Goal: Task Accomplishment & Management: Complete application form

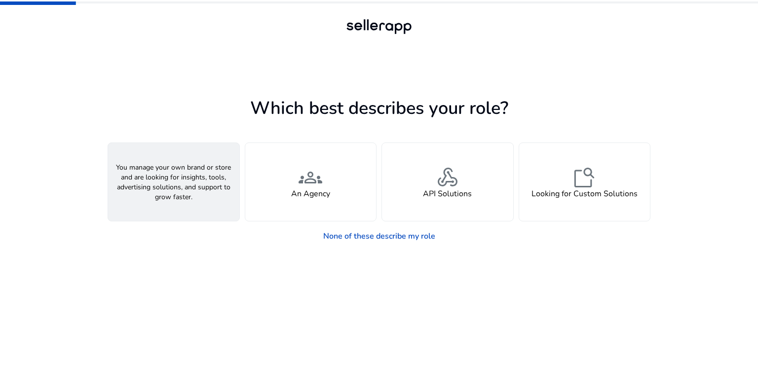
click at [187, 174] on div "person A Seller" at bounding box center [173, 182] width 131 height 78
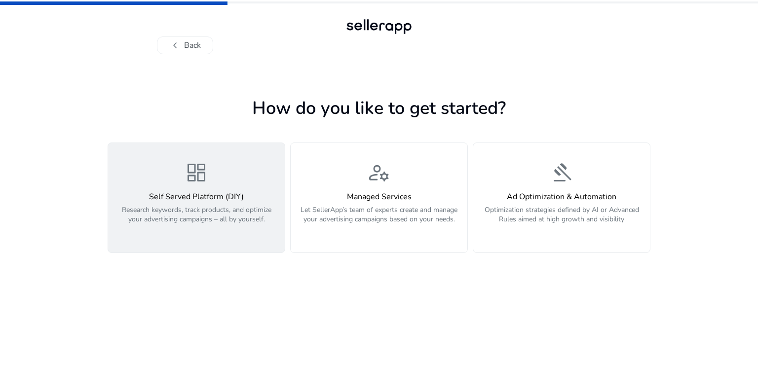
click at [164, 199] on h4 "Self Served Platform (DIY)" at bounding box center [196, 196] width 165 height 9
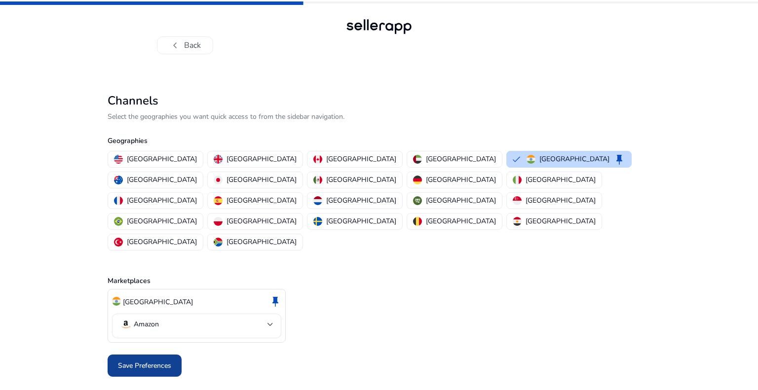
click at [149, 361] on span "Save Preferences" at bounding box center [144, 366] width 53 height 10
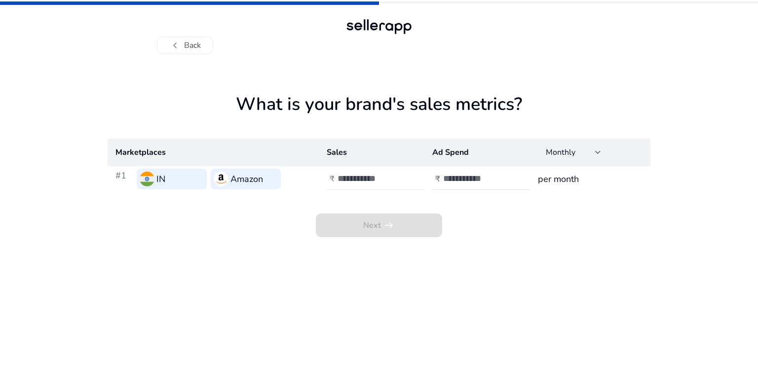
click at [352, 176] on input "number" at bounding box center [371, 178] width 67 height 11
type input "*"
click at [451, 176] on input "number" at bounding box center [476, 178] width 67 height 11
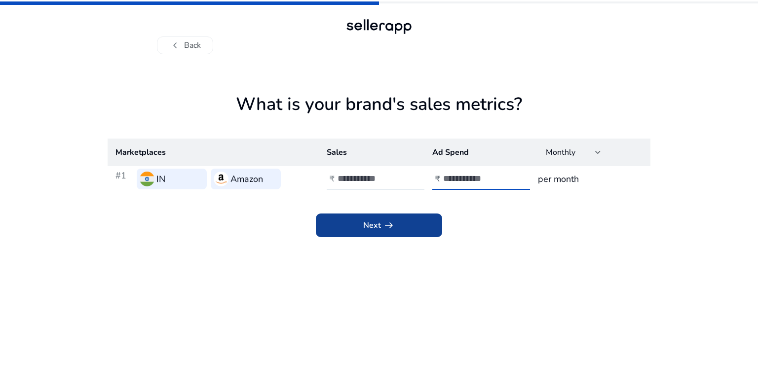
type input "*"
click at [370, 230] on span "Next arrow_right_alt" at bounding box center [379, 226] width 32 height 12
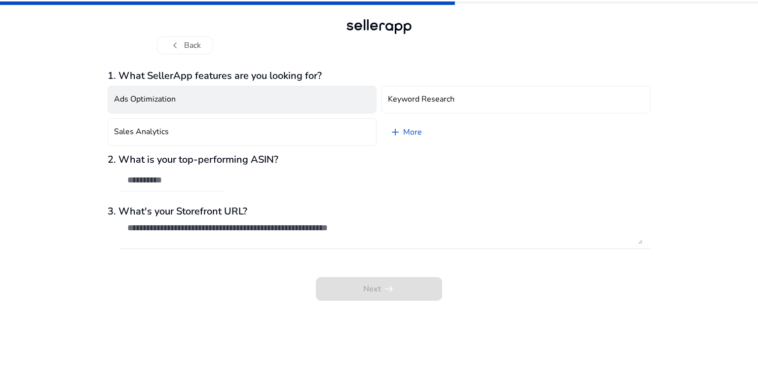
click at [333, 98] on button "Ads Optimization" at bounding box center [242, 100] width 269 height 28
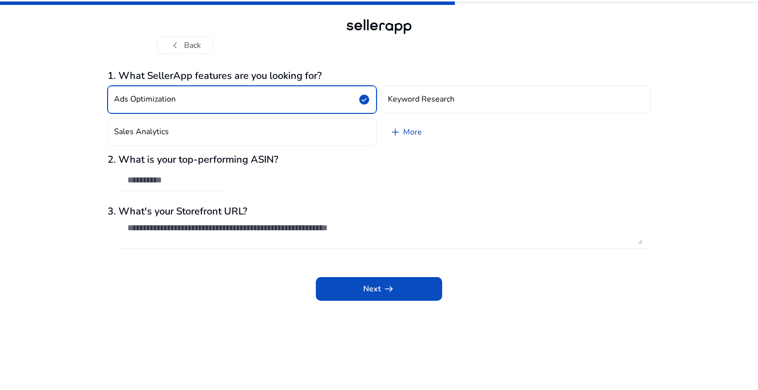
click at [333, 98] on button "Ads Optimization check_circle" at bounding box center [242, 100] width 269 height 28
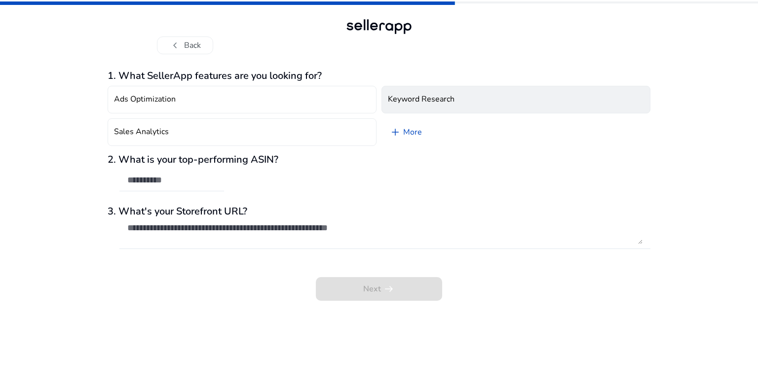
click at [418, 97] on h4 "Keyword Research" at bounding box center [421, 99] width 67 height 9
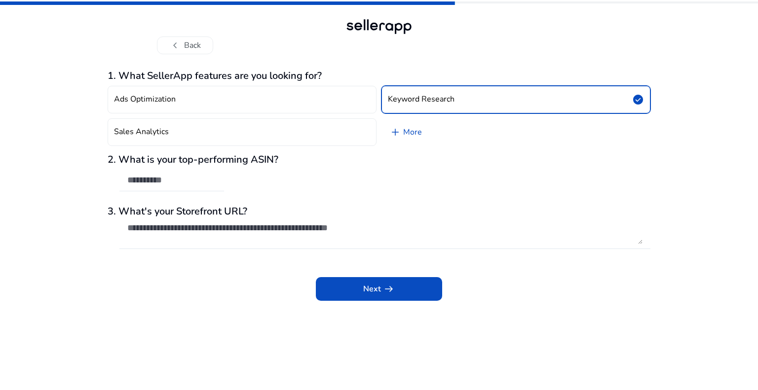
click at [418, 97] on h4 "Keyword Research" at bounding box center [421, 99] width 67 height 9
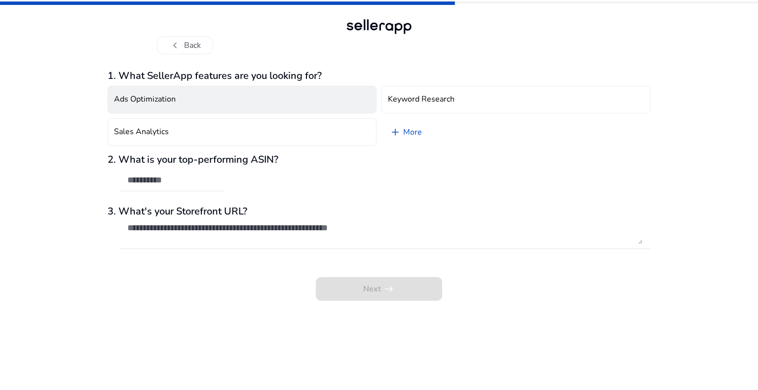
click at [185, 101] on button "Ads Optimization" at bounding box center [242, 100] width 269 height 28
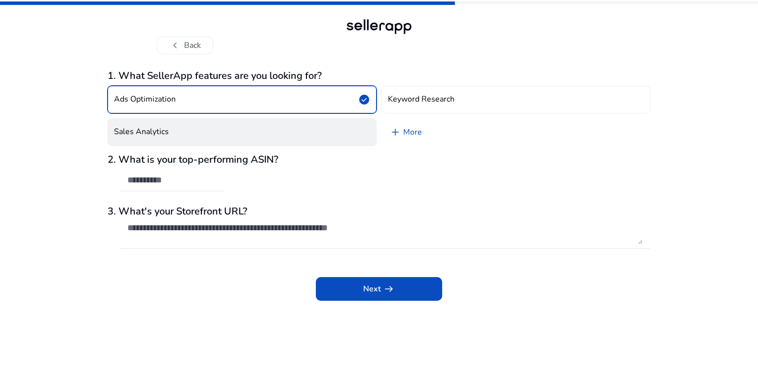
click at [178, 128] on button "Sales Analytics" at bounding box center [242, 132] width 269 height 28
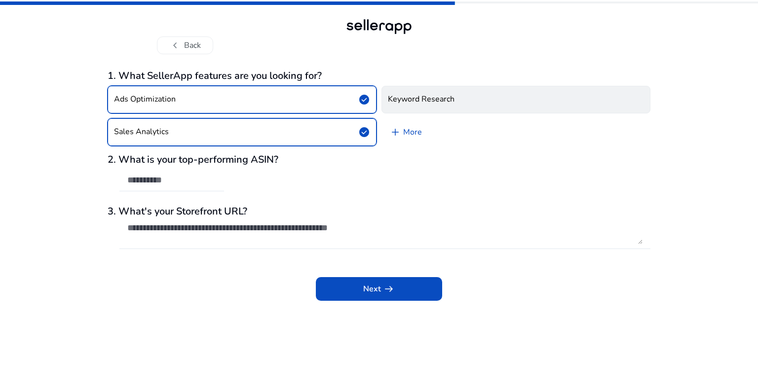
click at [407, 101] on h4 "Keyword Research" at bounding box center [421, 99] width 67 height 9
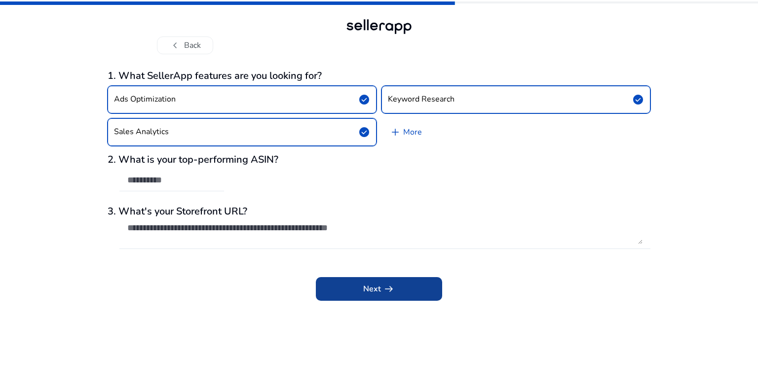
click at [364, 291] on span "Next arrow_right_alt" at bounding box center [379, 289] width 32 height 12
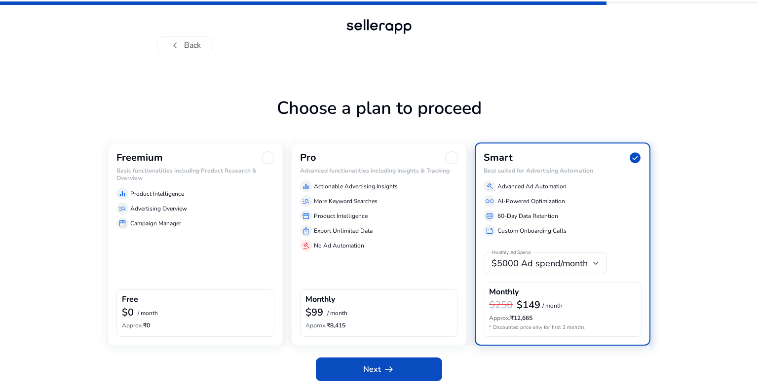
click at [155, 264] on div "Freemium Basic functionalities including Product Research & Overview equalizer …" at bounding box center [196, 244] width 176 height 203
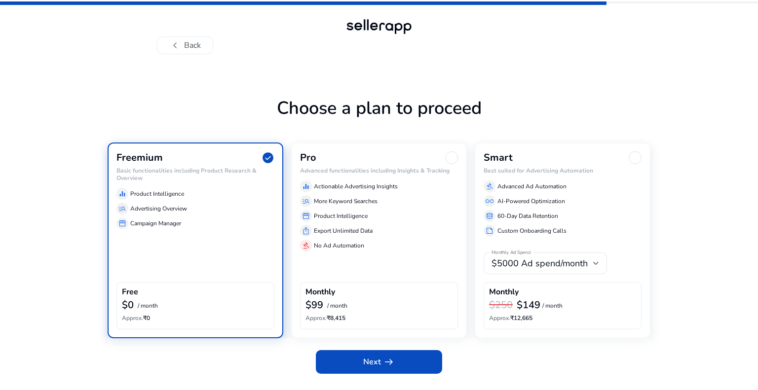
click at [146, 203] on div "manage_search Advertising Overview" at bounding box center [195, 209] width 158 height 12
click at [395, 366] on span at bounding box center [379, 362] width 126 height 24
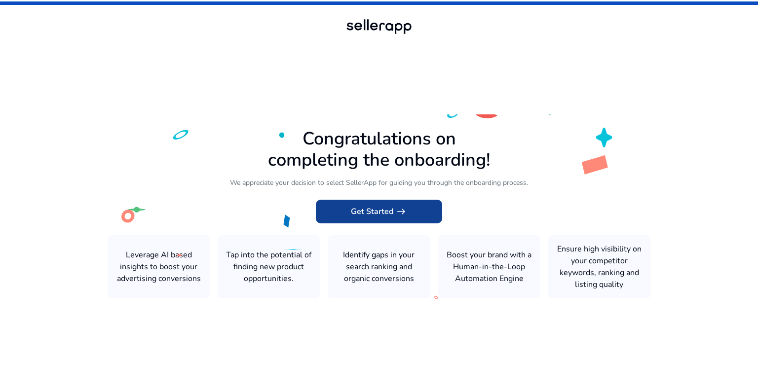
click at [385, 208] on span "Get Started arrow_right_alt" at bounding box center [379, 212] width 56 height 12
